Goal: Task Accomplishment & Management: Use online tool/utility

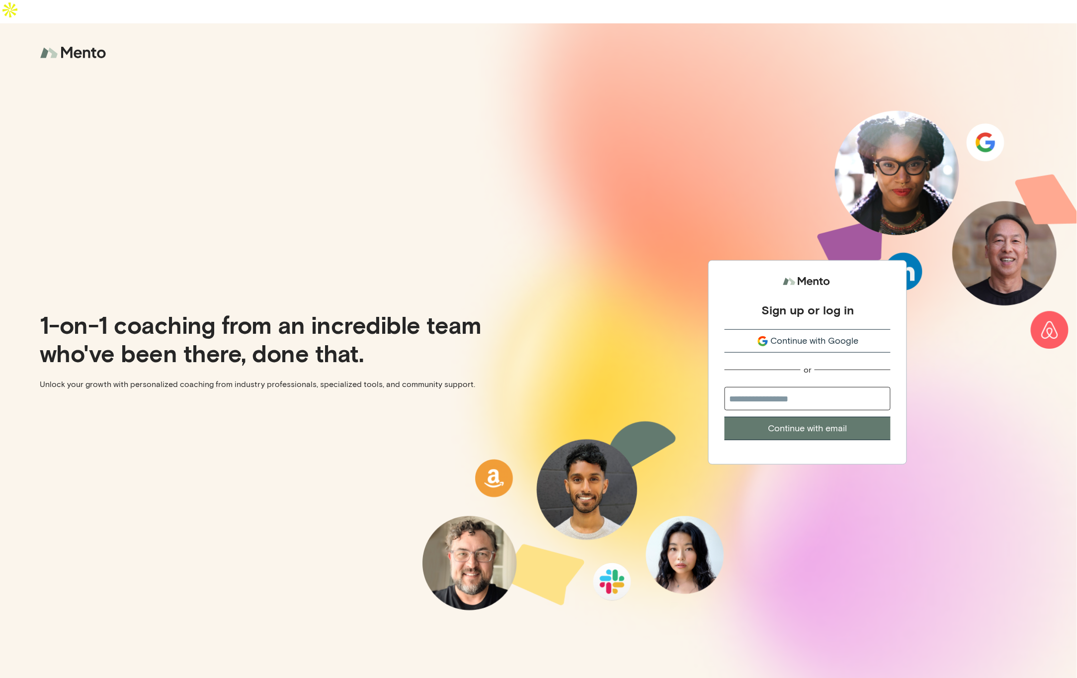
click at [807, 334] on span "Continue with Google" at bounding box center [815, 340] width 88 height 13
click at [818, 334] on span "Continue with Google" at bounding box center [815, 340] width 88 height 13
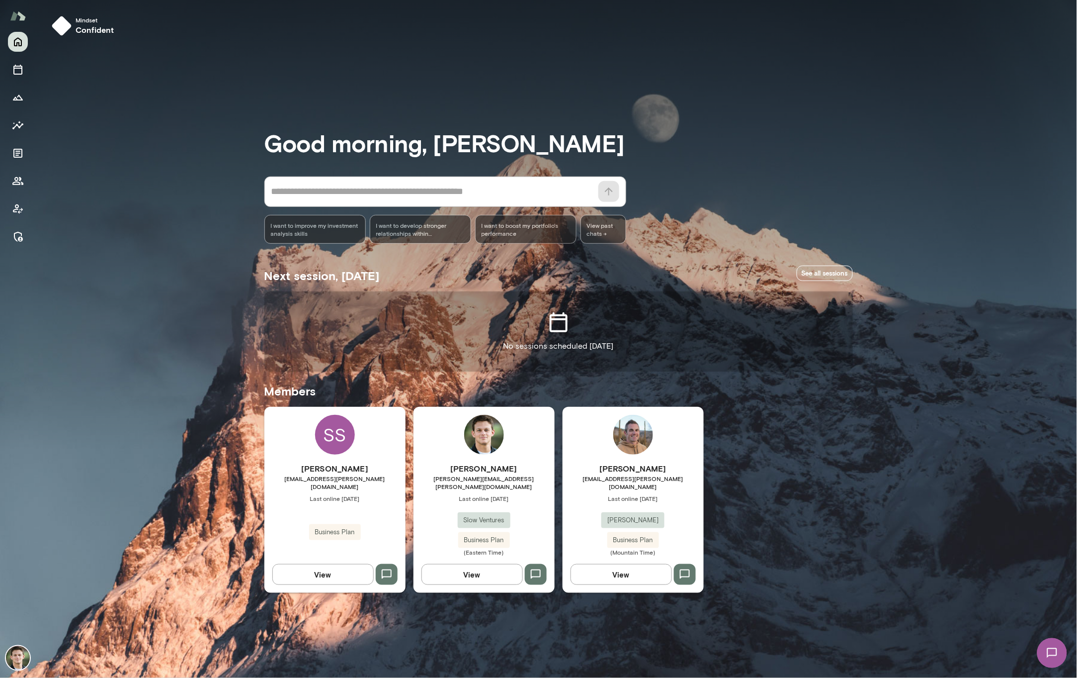
click at [113, 129] on div "Mindset confident Good morning, [PERSON_NAME] * ​ ​ I want to improve my invest…" at bounding box center [557, 339] width 1042 height 678
click at [23, 208] on icon "Client app" at bounding box center [18, 209] width 12 height 12
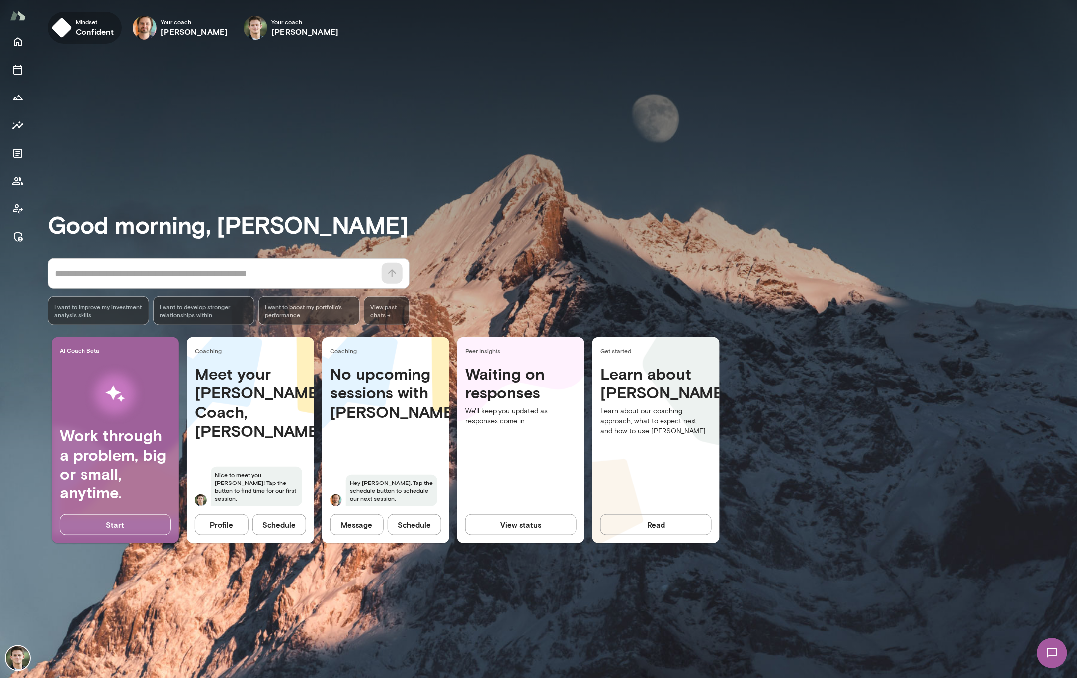
click at [85, 24] on span "Mindset" at bounding box center [95, 22] width 38 height 8
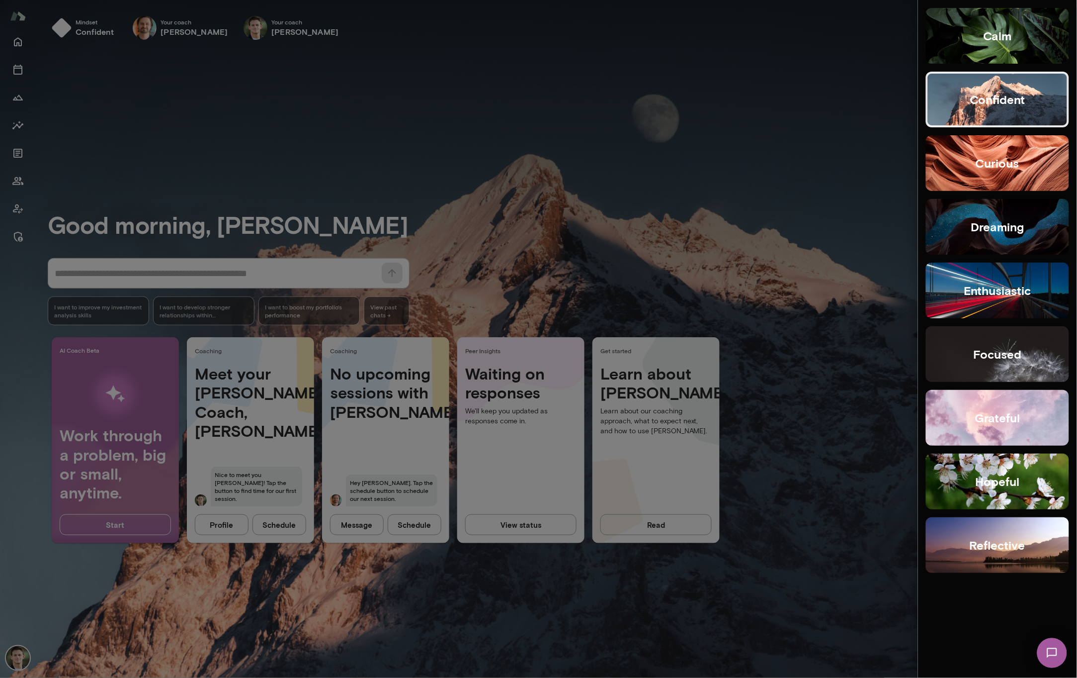
click at [976, 167] on button "curious" at bounding box center [997, 163] width 143 height 56
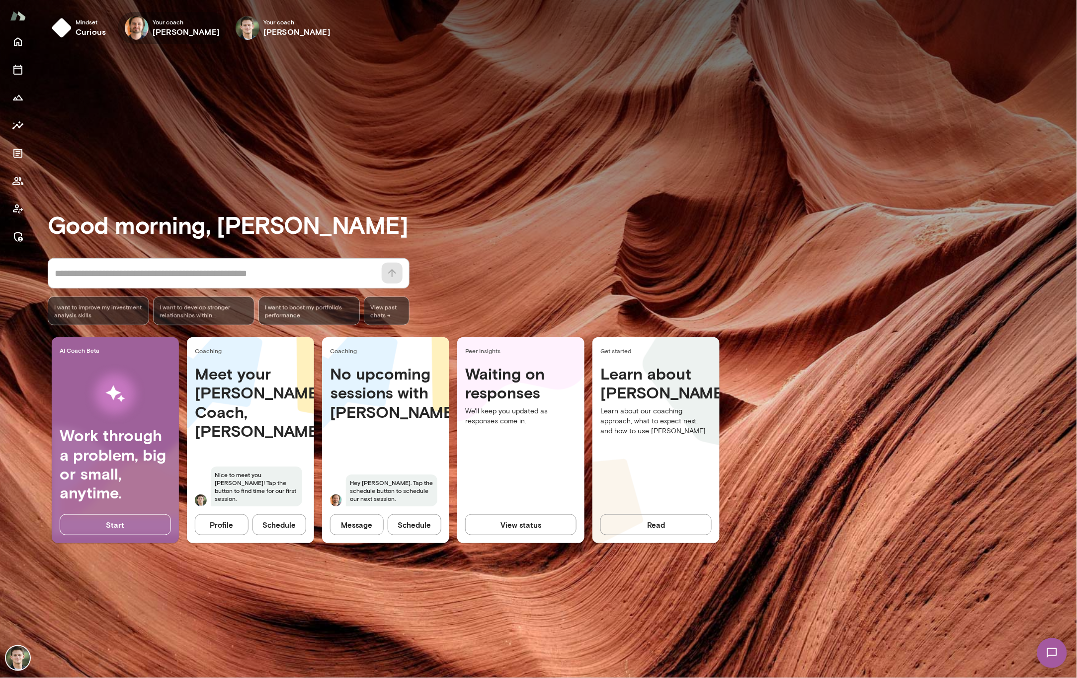
click at [186, 31] on h6 "[PERSON_NAME]" at bounding box center [186, 32] width 67 height 12
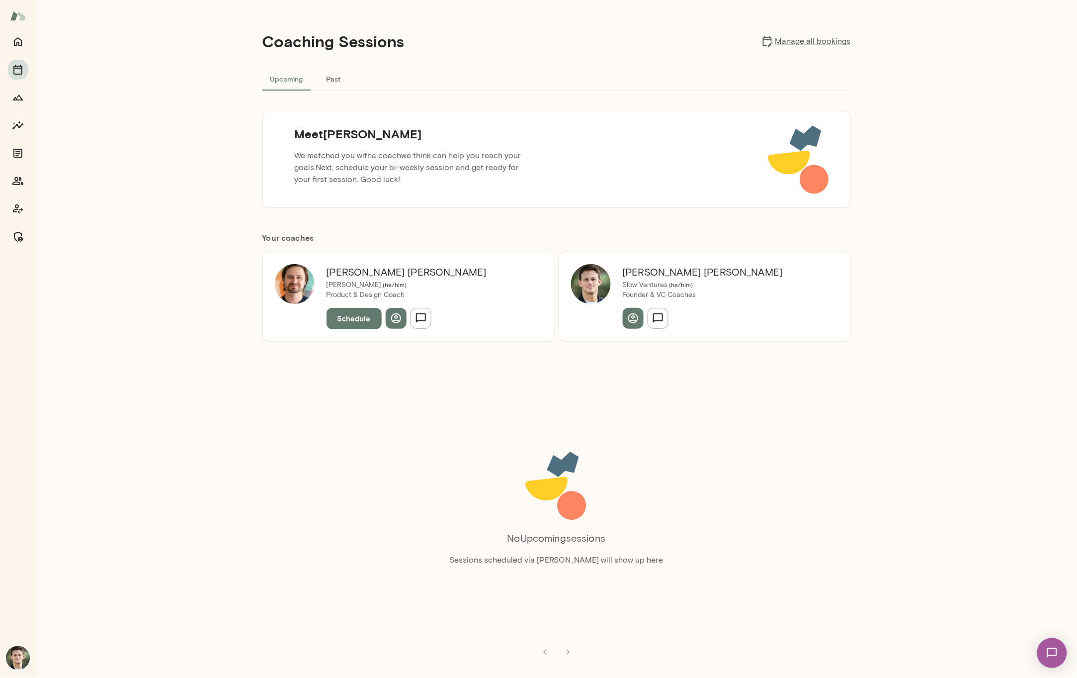
click at [361, 321] on button "Schedule" at bounding box center [354, 318] width 55 height 21
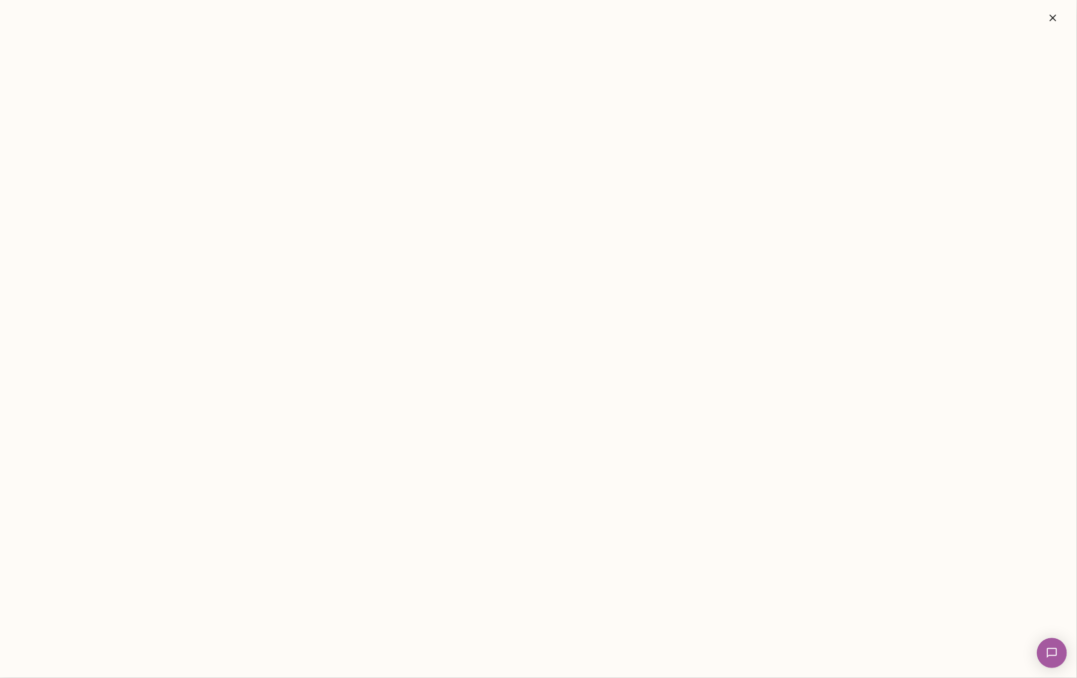
click at [1053, 15] on icon "button" at bounding box center [1054, 18] width 12 height 12
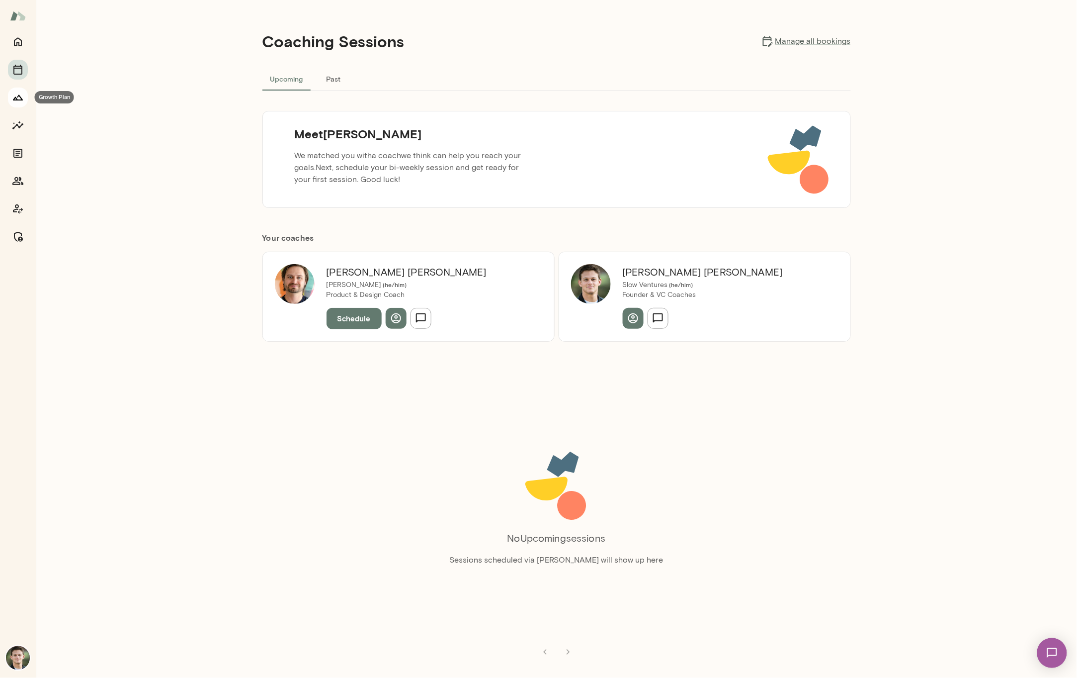
click at [16, 96] on icon "Growth Plan" at bounding box center [18, 97] width 12 height 12
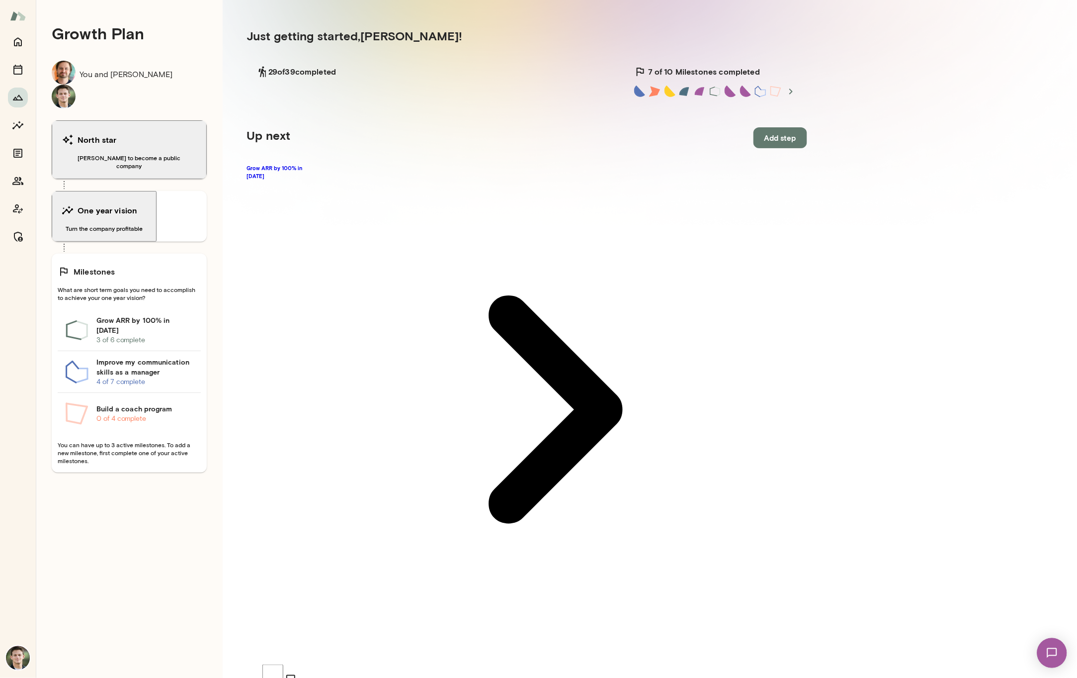
click at [754, 148] on button "Add step" at bounding box center [781, 137] width 54 height 21
click at [336, 167] on link "Grow ARR by 100% in [DATE]" at bounding box center [527, 409] width 561 height 491
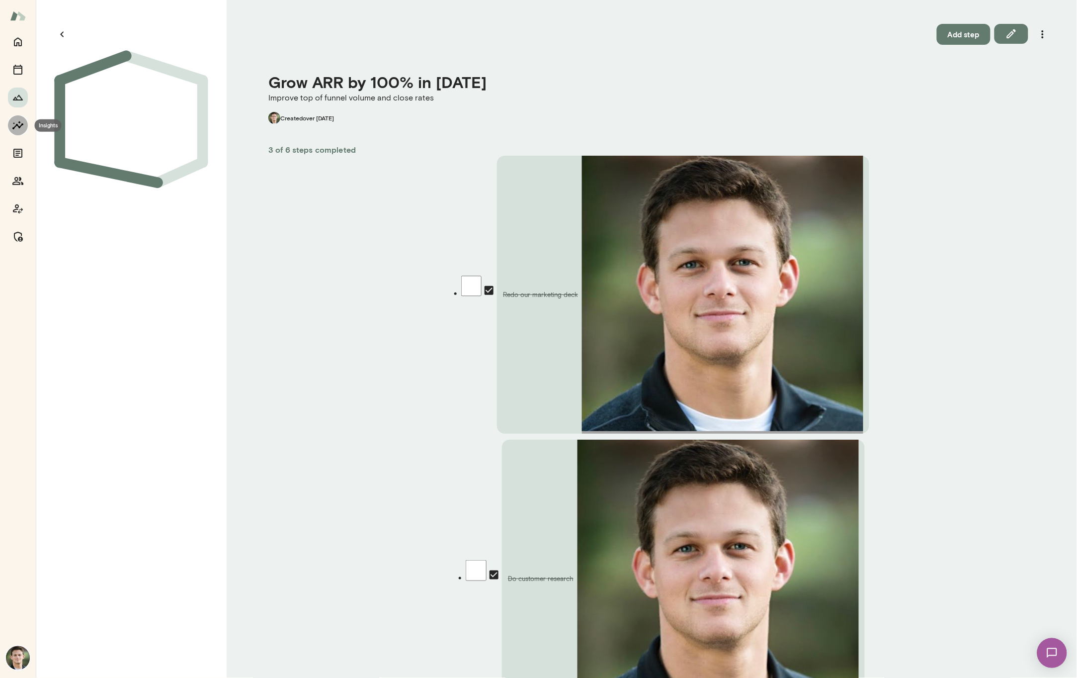
click at [18, 123] on icon "Insights" at bounding box center [18, 125] width 12 height 12
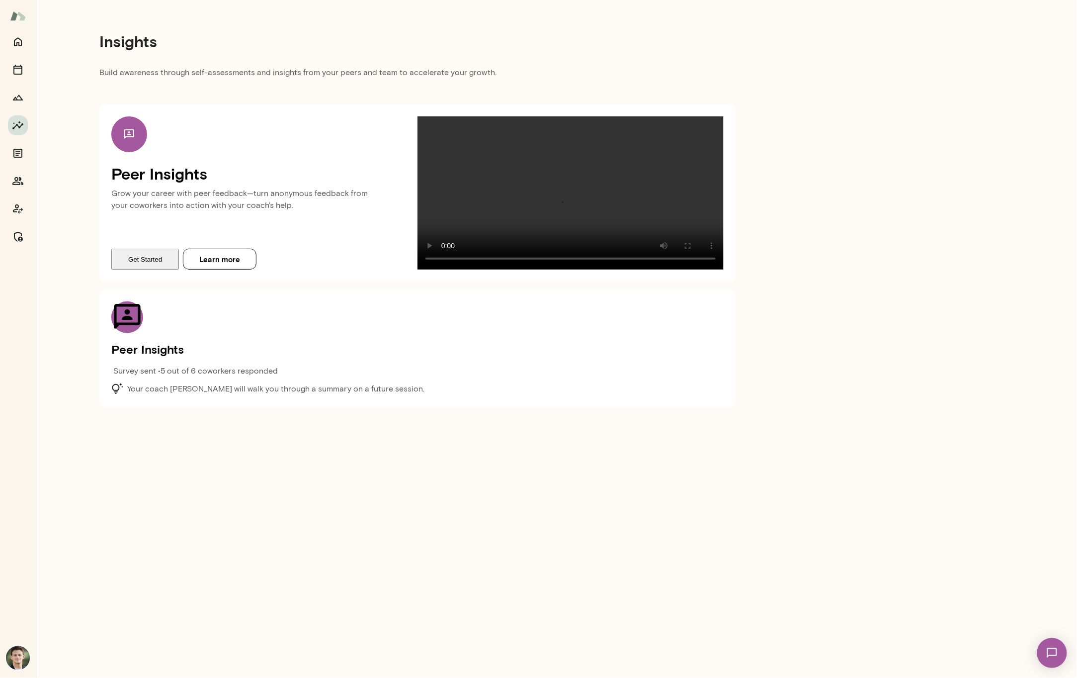
click at [135, 269] on button "Get Started" at bounding box center [145, 259] width 68 height 21
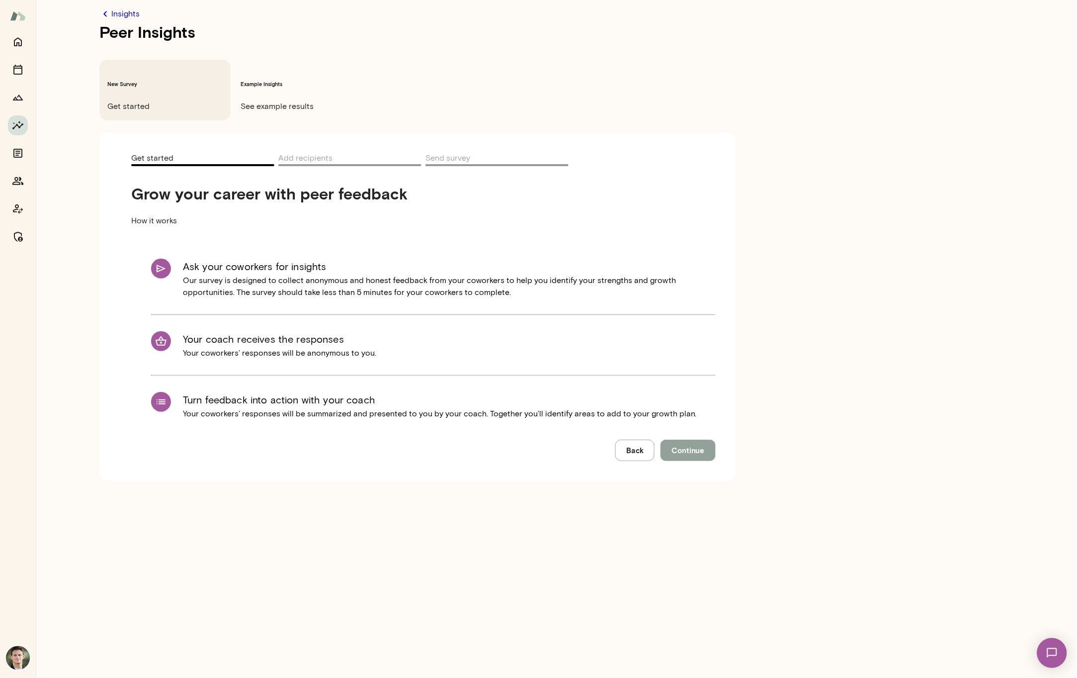
click at [712, 440] on button "Continue" at bounding box center [688, 450] width 55 height 21
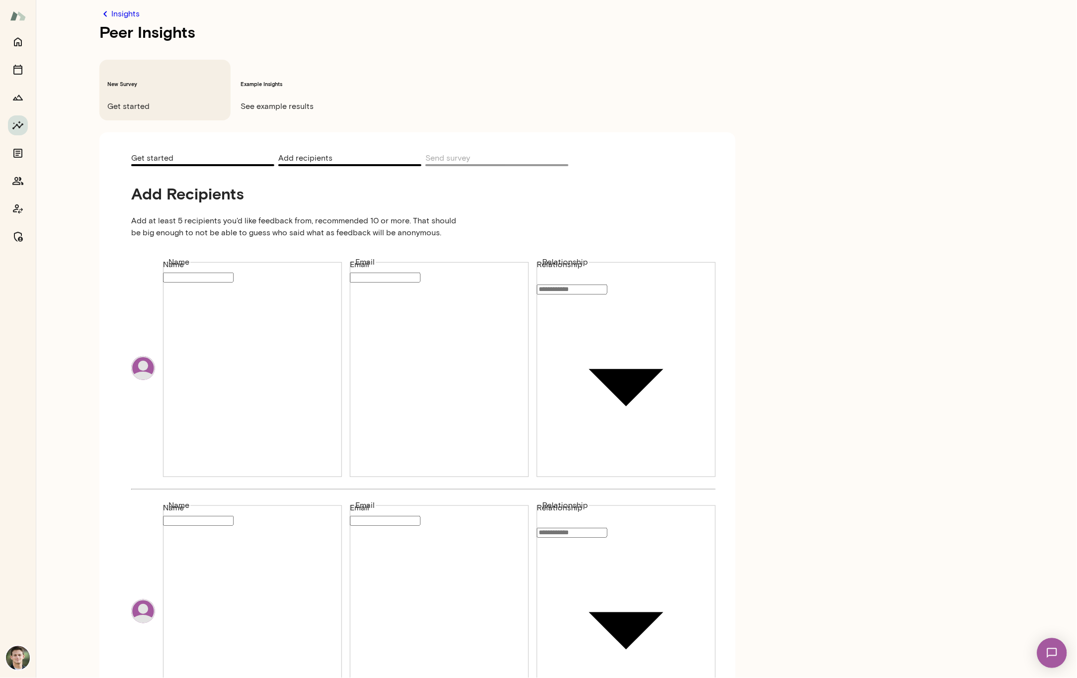
click at [594, 23] on div "Insights Peer Insights New Survey Get started Example Insights See example resu…" at bounding box center [538, 23] width 1077 height 0
click at [654, 31] on div at bounding box center [538, 31] width 1077 height 0
click at [885, 218] on main "Insights Peer Insights New Survey Get started Example Insights See example resu…" at bounding box center [557, 339] width 1042 height 678
click at [280, 100] on span "See example results" at bounding box center [298, 106] width 115 height 12
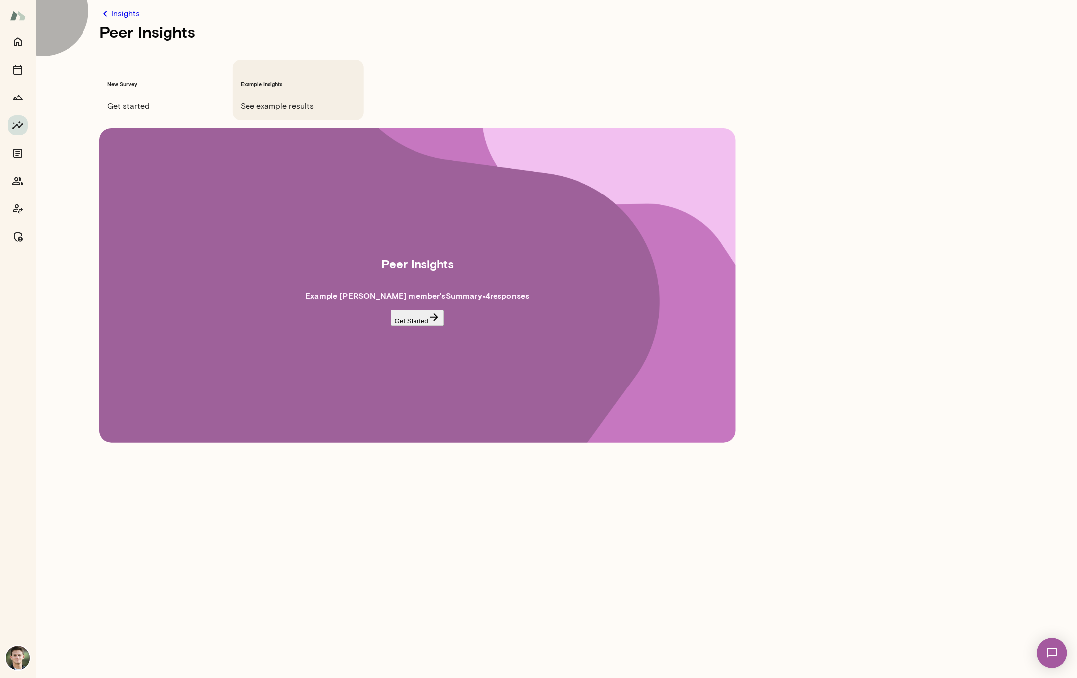
click at [423, 310] on button "Get Started" at bounding box center [418, 318] width 54 height 16
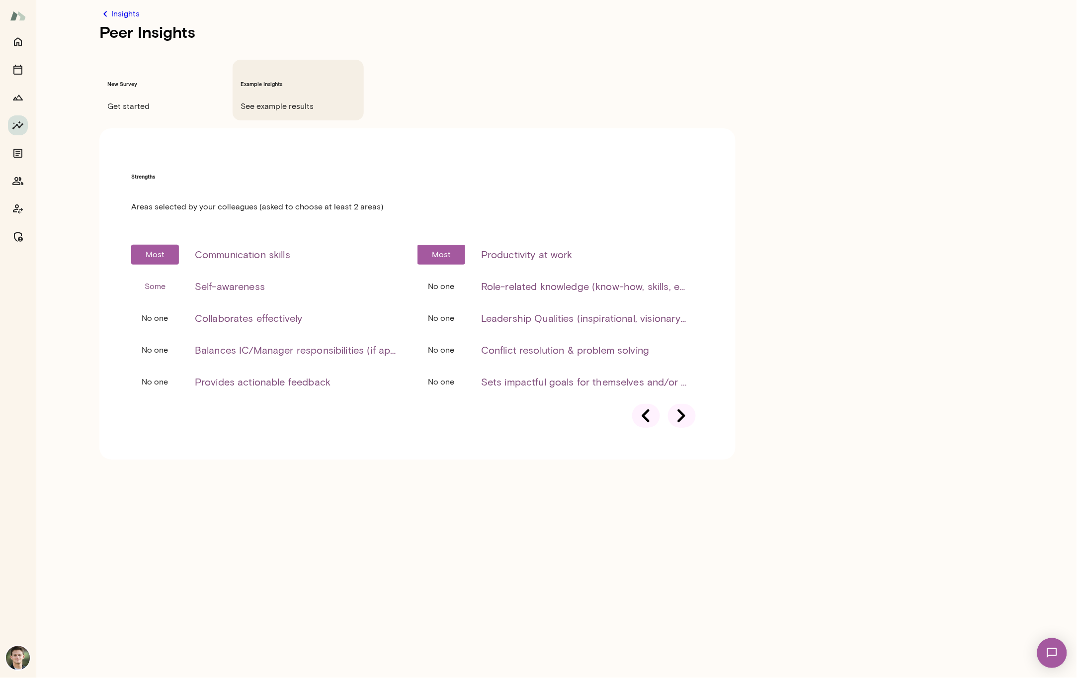
click at [690, 404] on div at bounding box center [682, 416] width 28 height 24
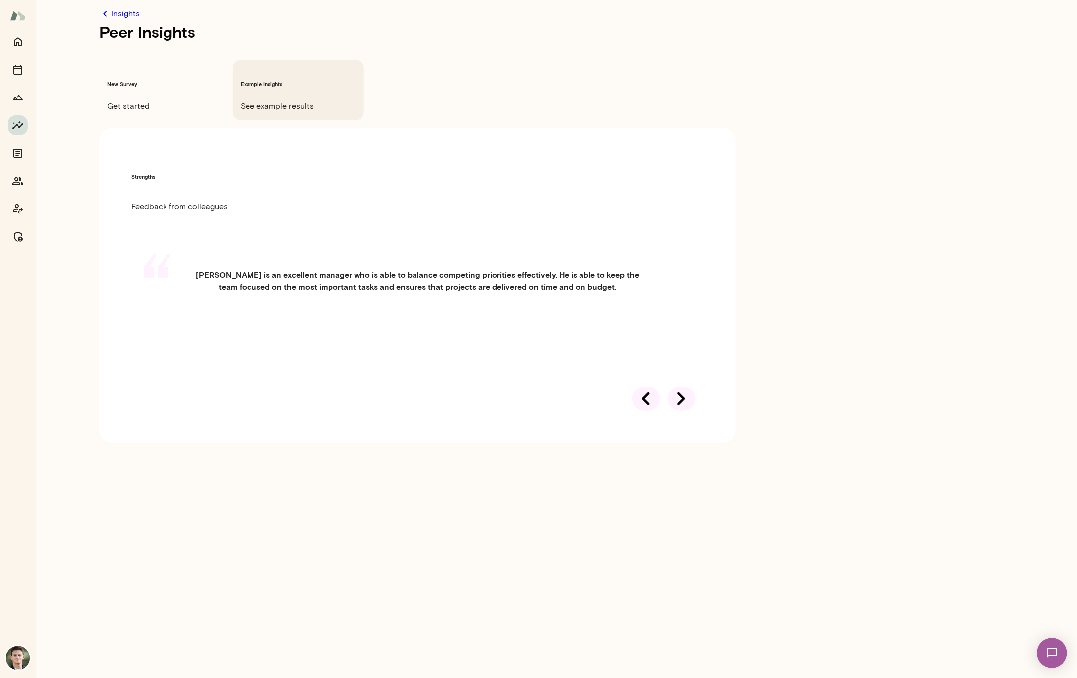
click at [688, 387] on div at bounding box center [682, 399] width 28 height 24
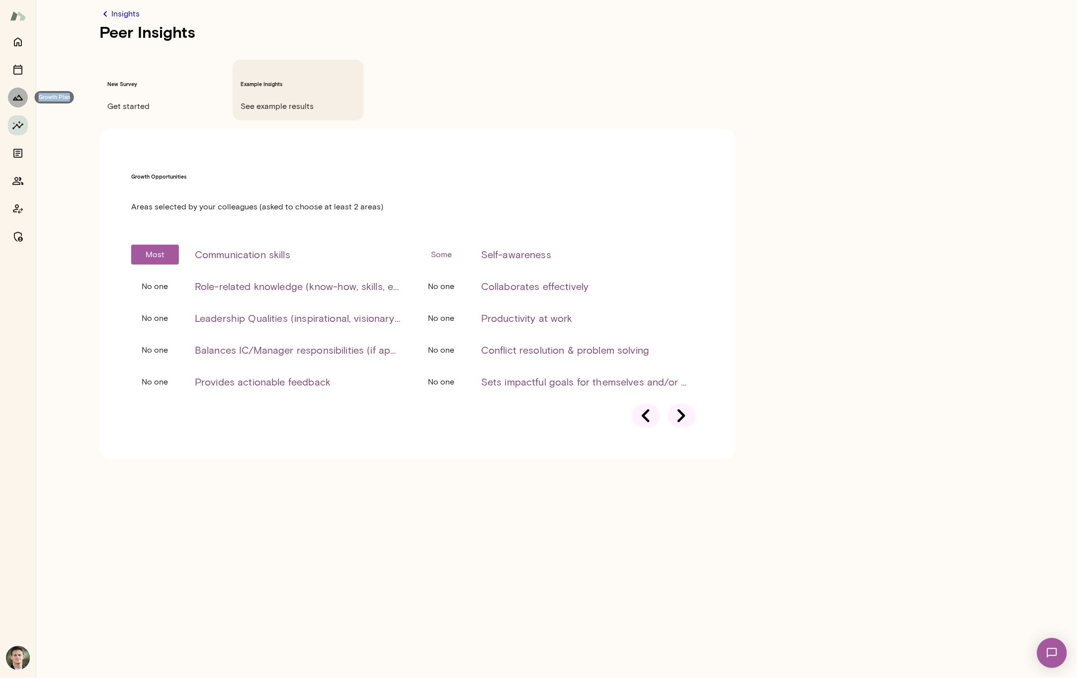
click at [19, 98] on icon "Growth Plan" at bounding box center [18, 97] width 12 height 12
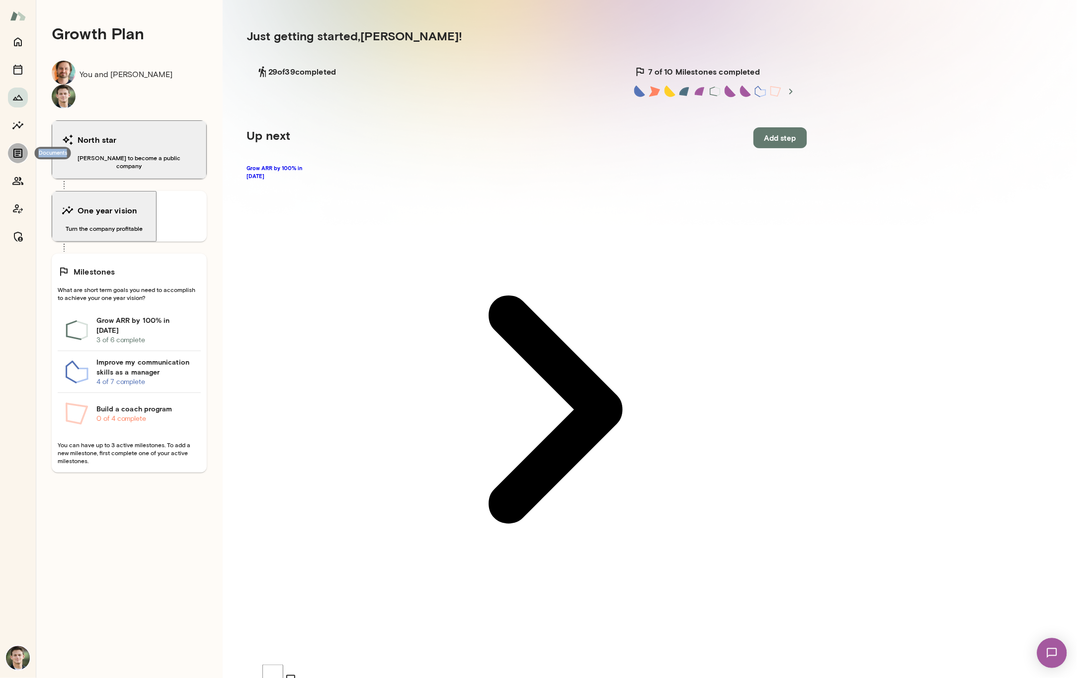
click at [22, 156] on icon "Documents" at bounding box center [17, 153] width 9 height 9
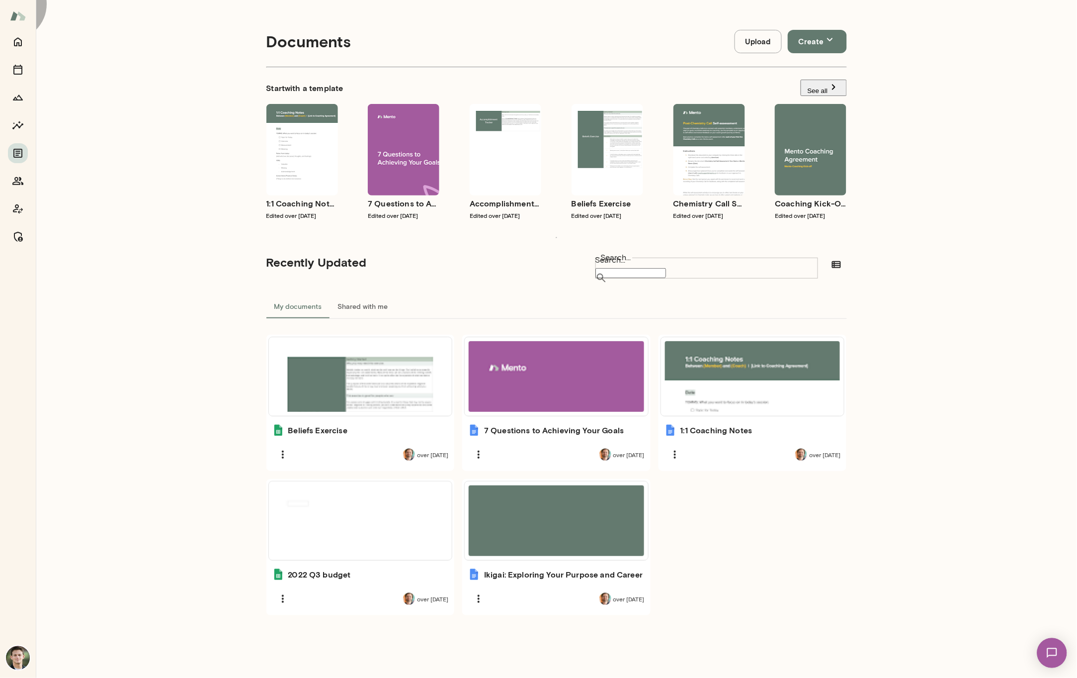
click at [809, 80] on button "See all" at bounding box center [824, 88] width 46 height 16
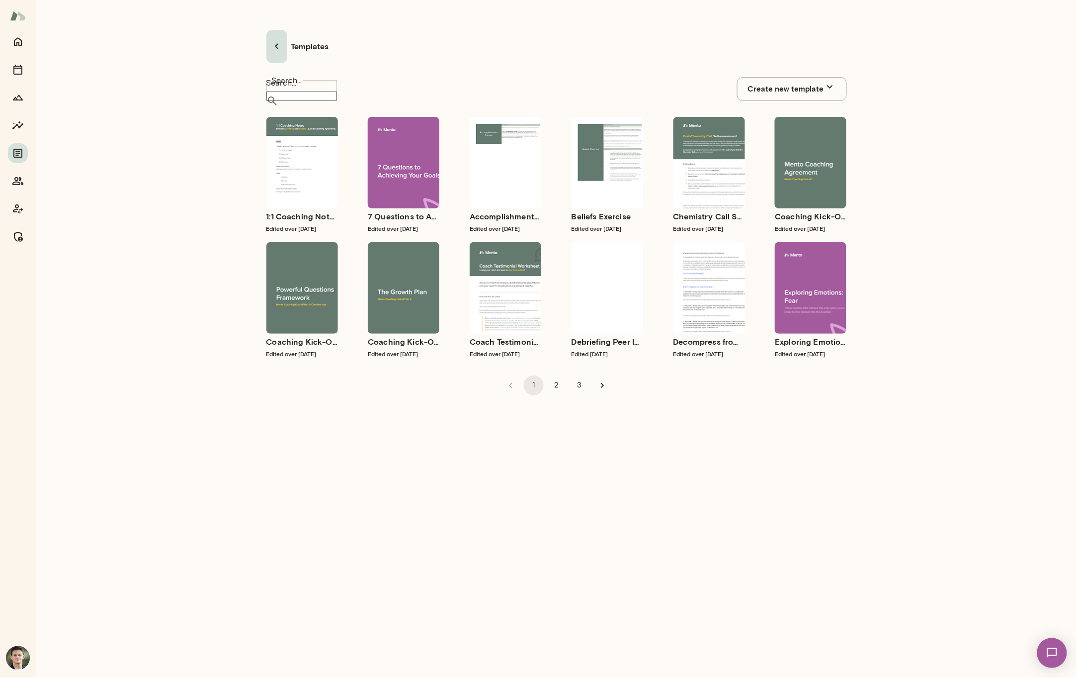
click at [275, 40] on icon "button" at bounding box center [277, 46] width 12 height 12
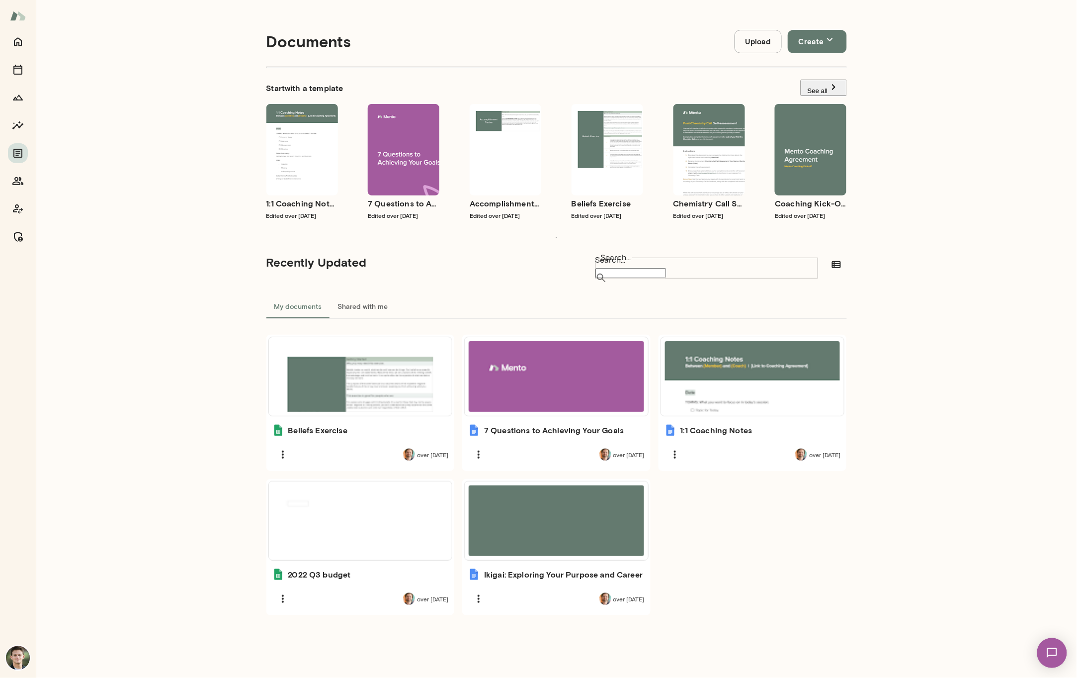
click at [23, 14] on img at bounding box center [18, 15] width 16 height 19
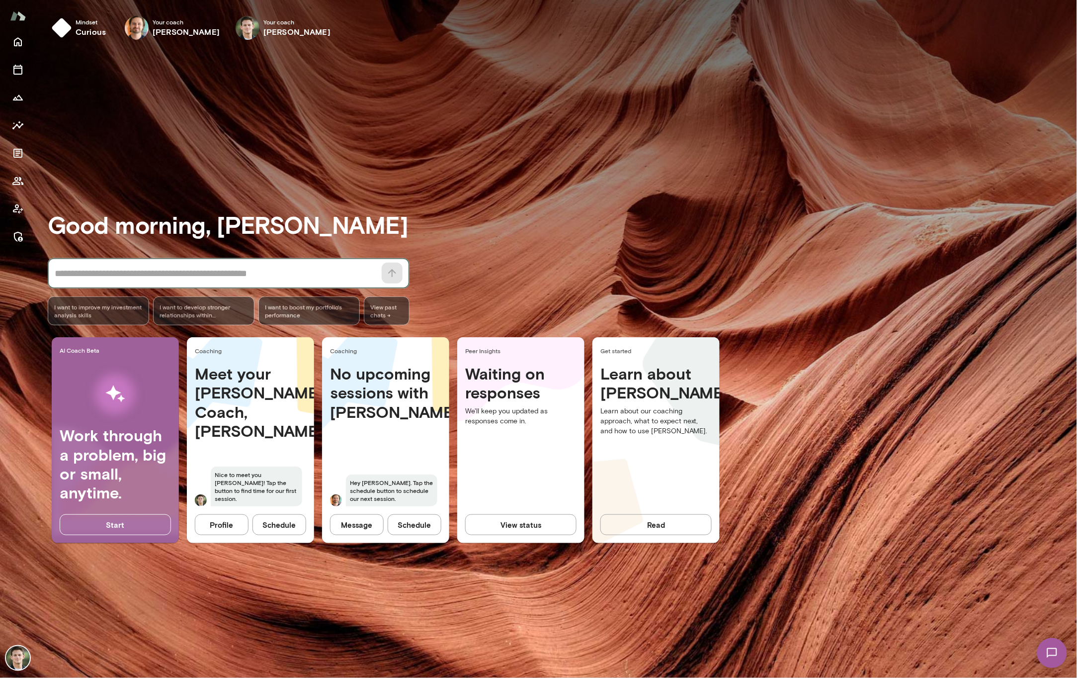
click at [152, 276] on textarea at bounding box center [215, 274] width 321 height 14
click at [285, 312] on span "I want to boost my portfolio's performance" at bounding box center [309, 311] width 89 height 16
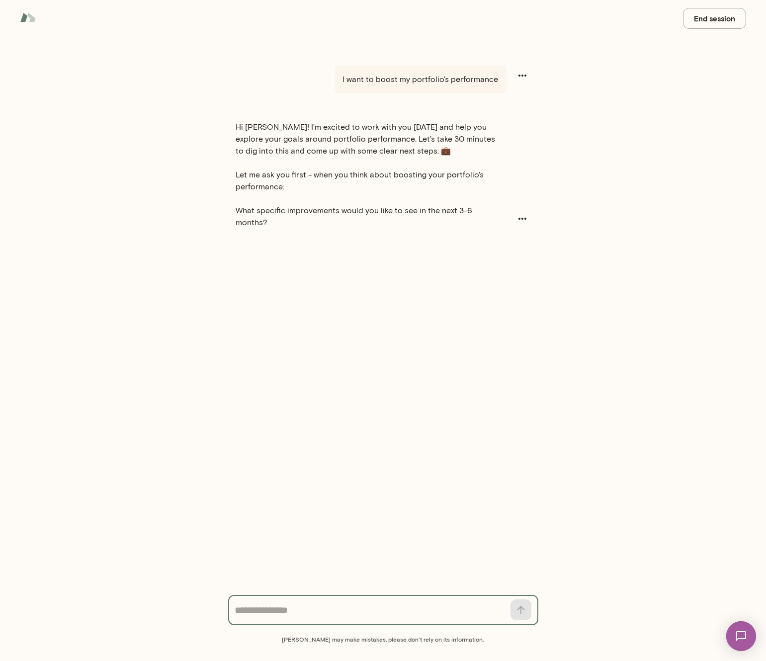
click at [312, 609] on textarea at bounding box center [369, 611] width 269 height 14
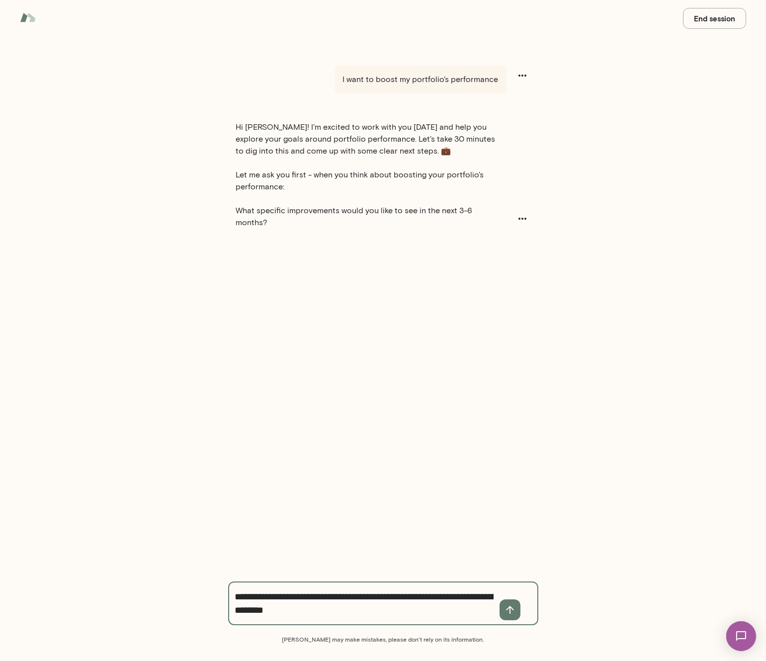
type textarea "**********"
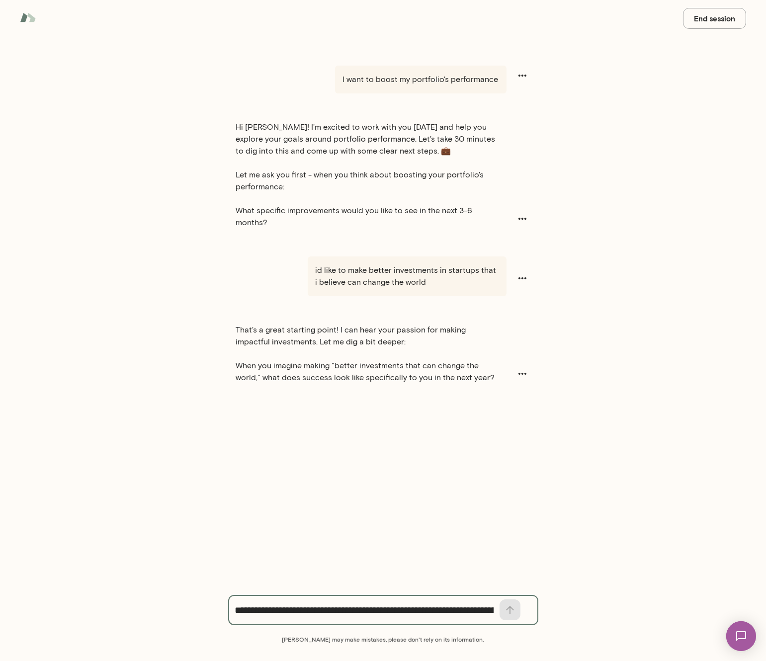
click at [716, 22] on button "End session" at bounding box center [714, 18] width 63 height 21
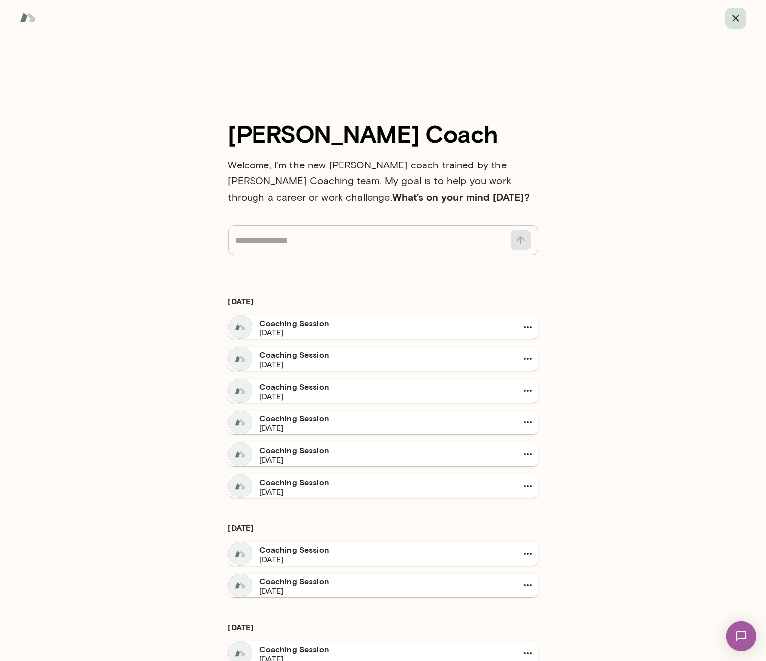
click at [736, 17] on icon "button" at bounding box center [735, 18] width 6 height 6
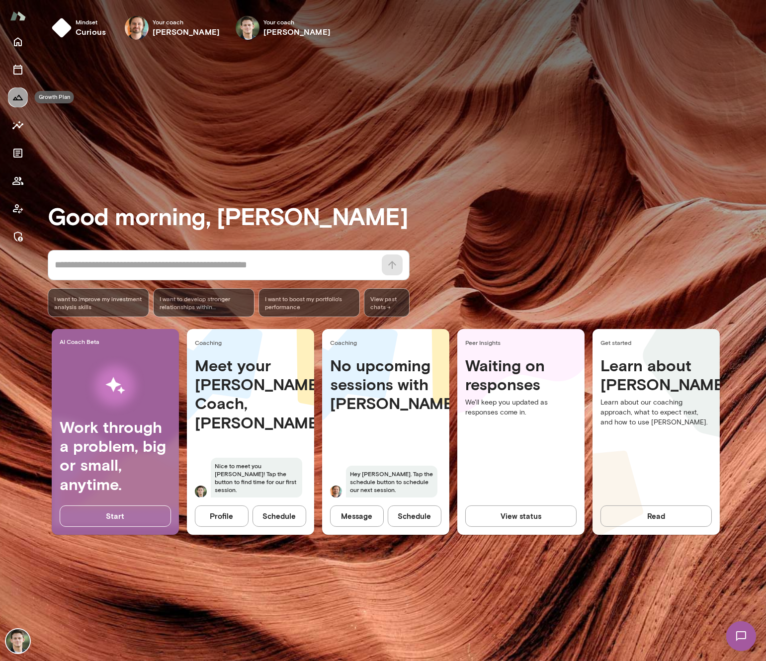
click at [16, 96] on icon "Growth Plan" at bounding box center [18, 97] width 12 height 12
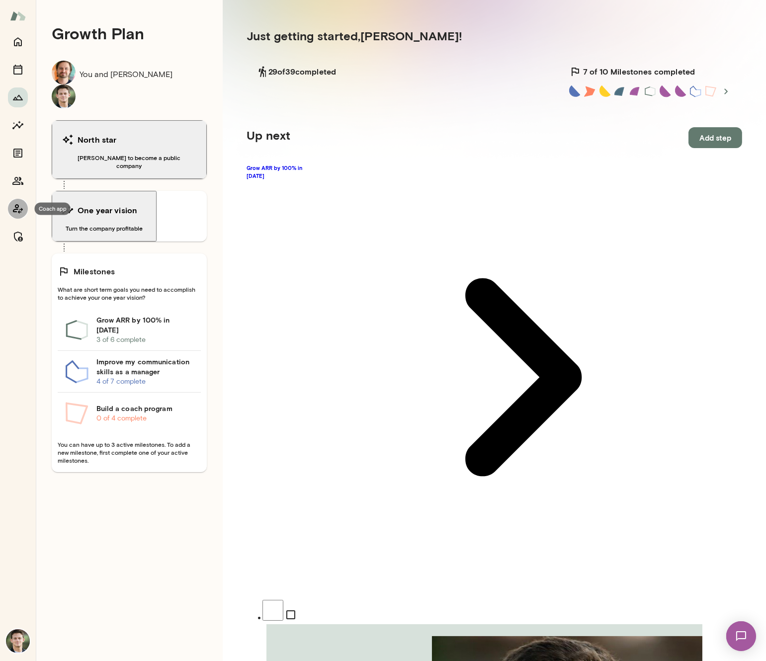
click at [18, 208] on icon "Coach app" at bounding box center [18, 209] width 12 height 12
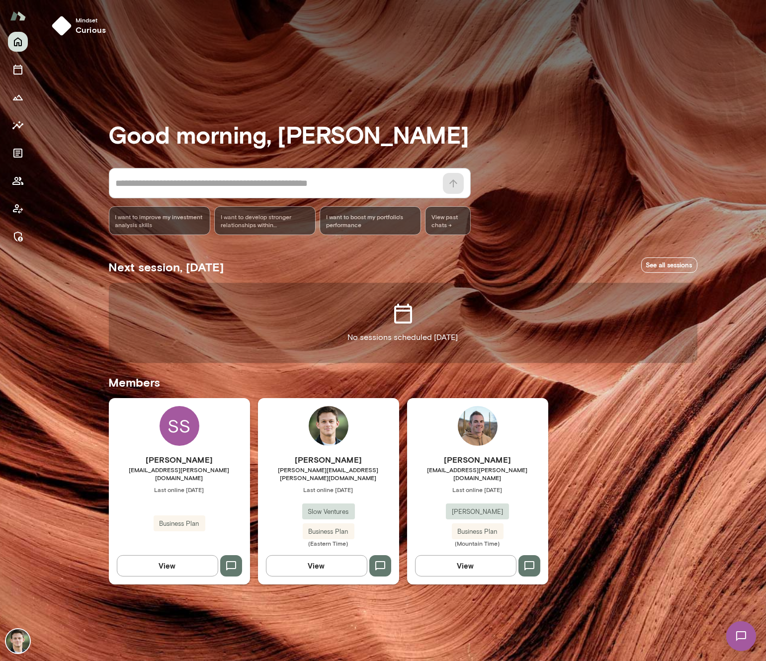
click at [365, 448] on div "[PERSON_NAME] [PERSON_NAME][EMAIL_ADDRESS][PERSON_NAME][DOMAIN_NAME] Last onlin…" at bounding box center [328, 491] width 141 height 186
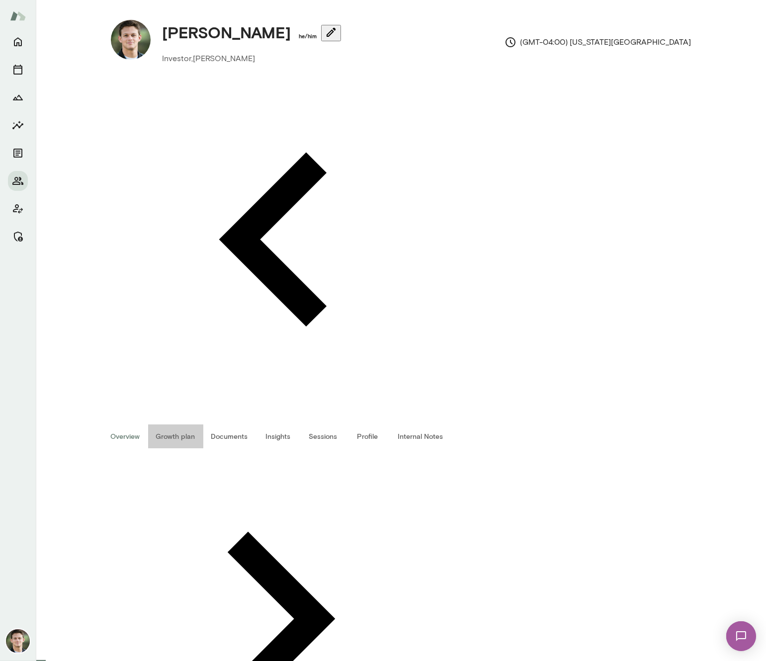
click at [203, 425] on button "Growth plan" at bounding box center [175, 437] width 55 height 24
click at [246, 425] on button "Documents" at bounding box center [229, 437] width 53 height 24
click at [283, 425] on button "Insights" at bounding box center [278, 437] width 45 height 24
click at [346, 425] on button "Sessions" at bounding box center [323, 437] width 45 height 24
click at [383, 425] on button "Profile" at bounding box center [368, 437] width 45 height 24
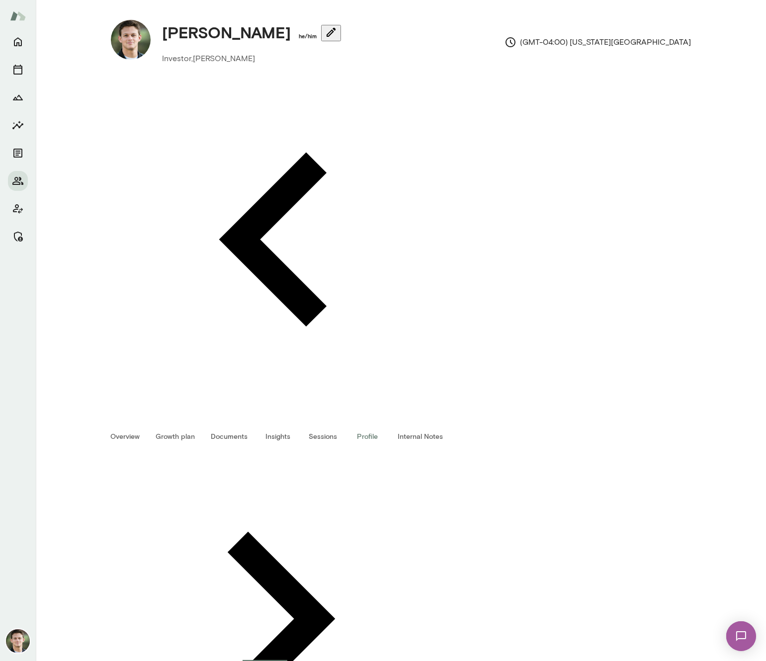
click at [148, 425] on button "Overview" at bounding box center [125, 437] width 45 height 24
click at [19, 43] on icon "Home" at bounding box center [18, 42] width 8 height 9
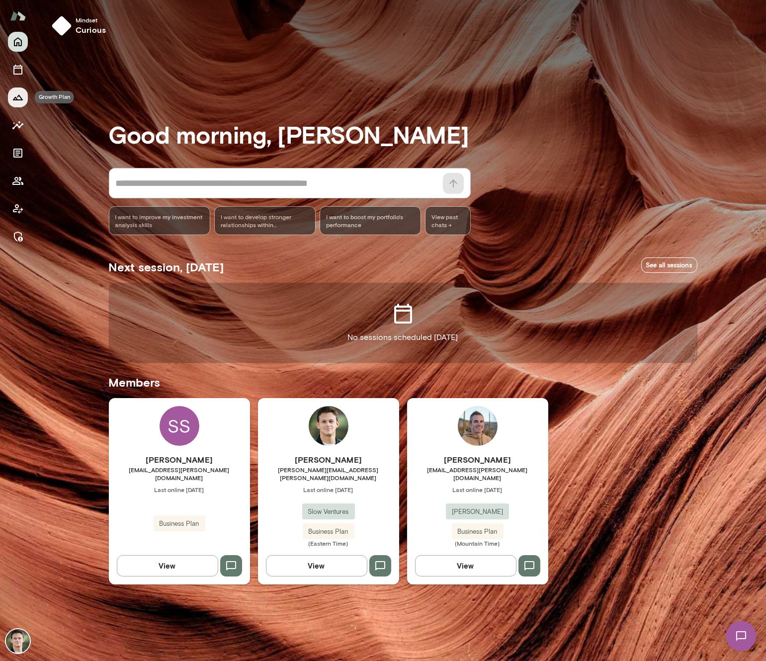
click at [18, 95] on icon "Growth Plan" at bounding box center [18, 97] width 10 height 5
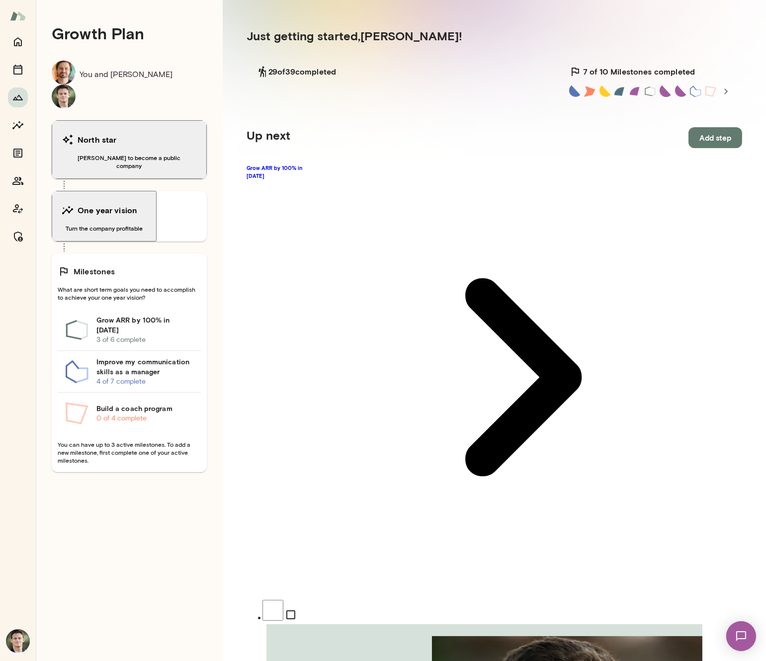
click at [10, 17] on img at bounding box center [18, 15] width 16 height 19
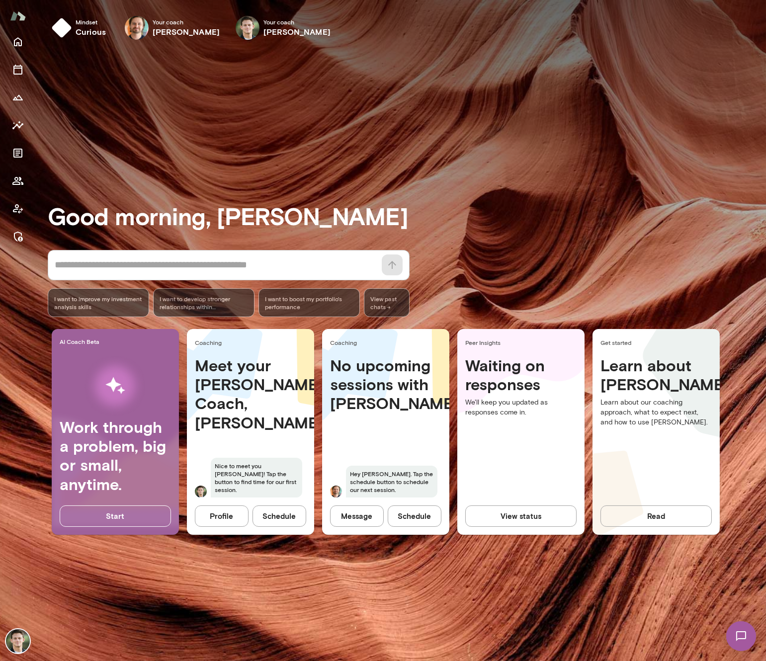
click at [396, 300] on span "View past chats ->" at bounding box center [387, 302] width 46 height 29
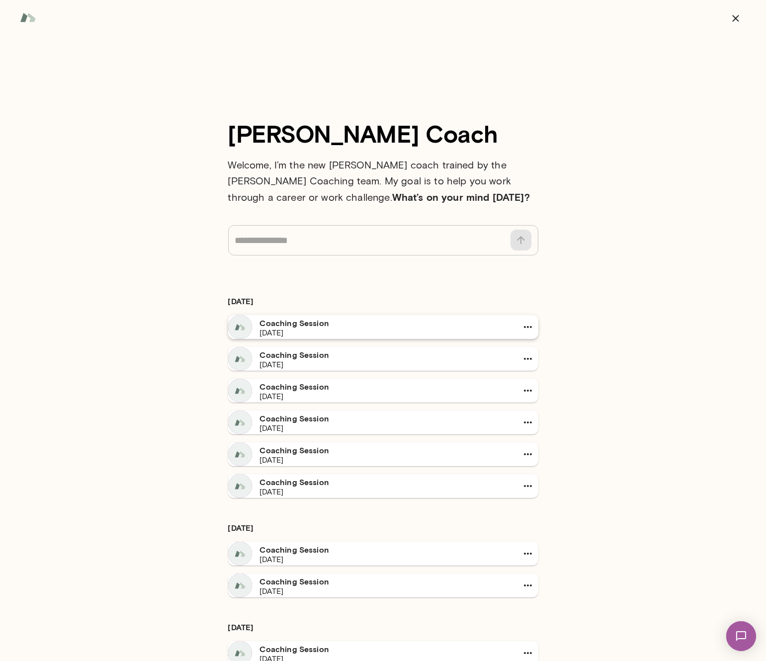
click at [281, 329] on h6 "Coaching Session" at bounding box center [385, 323] width 250 height 12
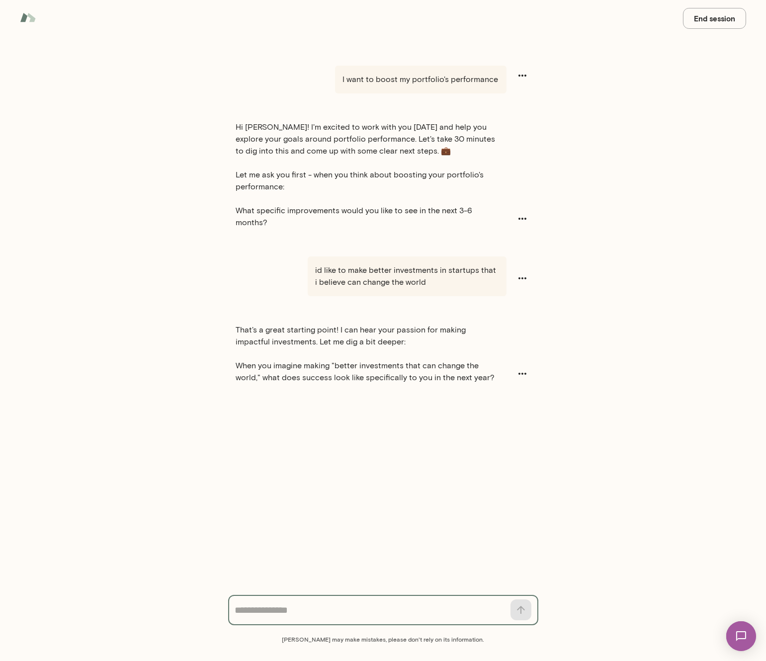
click at [715, 24] on button "End session" at bounding box center [714, 18] width 63 height 21
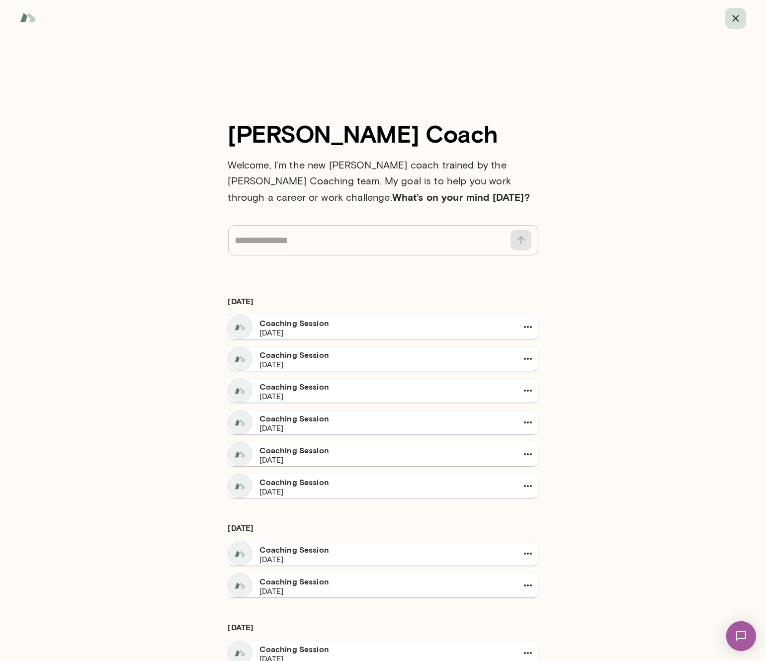
click at [733, 19] on icon "button" at bounding box center [736, 18] width 12 height 12
